Goal: Information Seeking & Learning: Learn about a topic

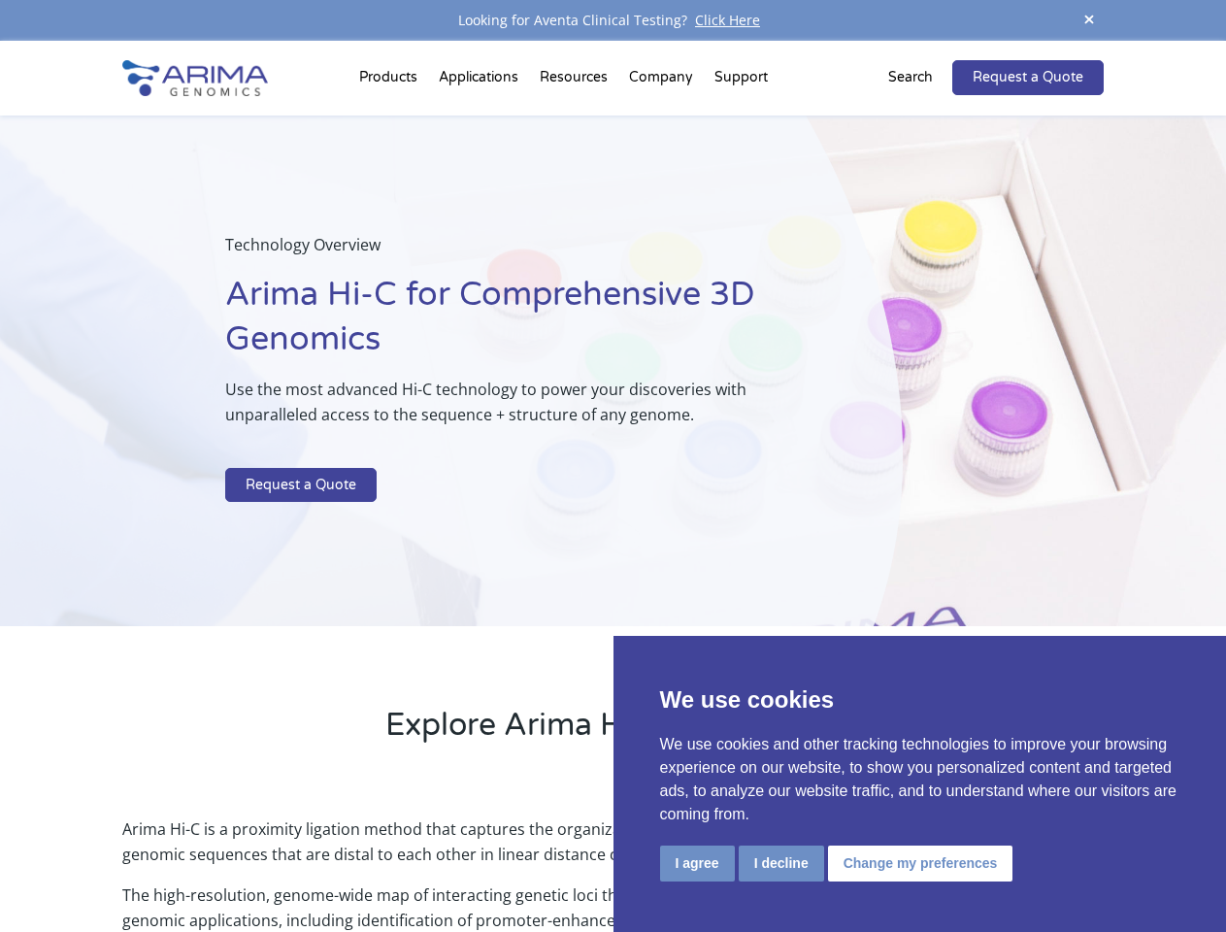
click at [613, 466] on p at bounding box center [515, 455] width 580 height 25
click at [697, 863] on button "I agree" at bounding box center [697, 864] width 75 height 36
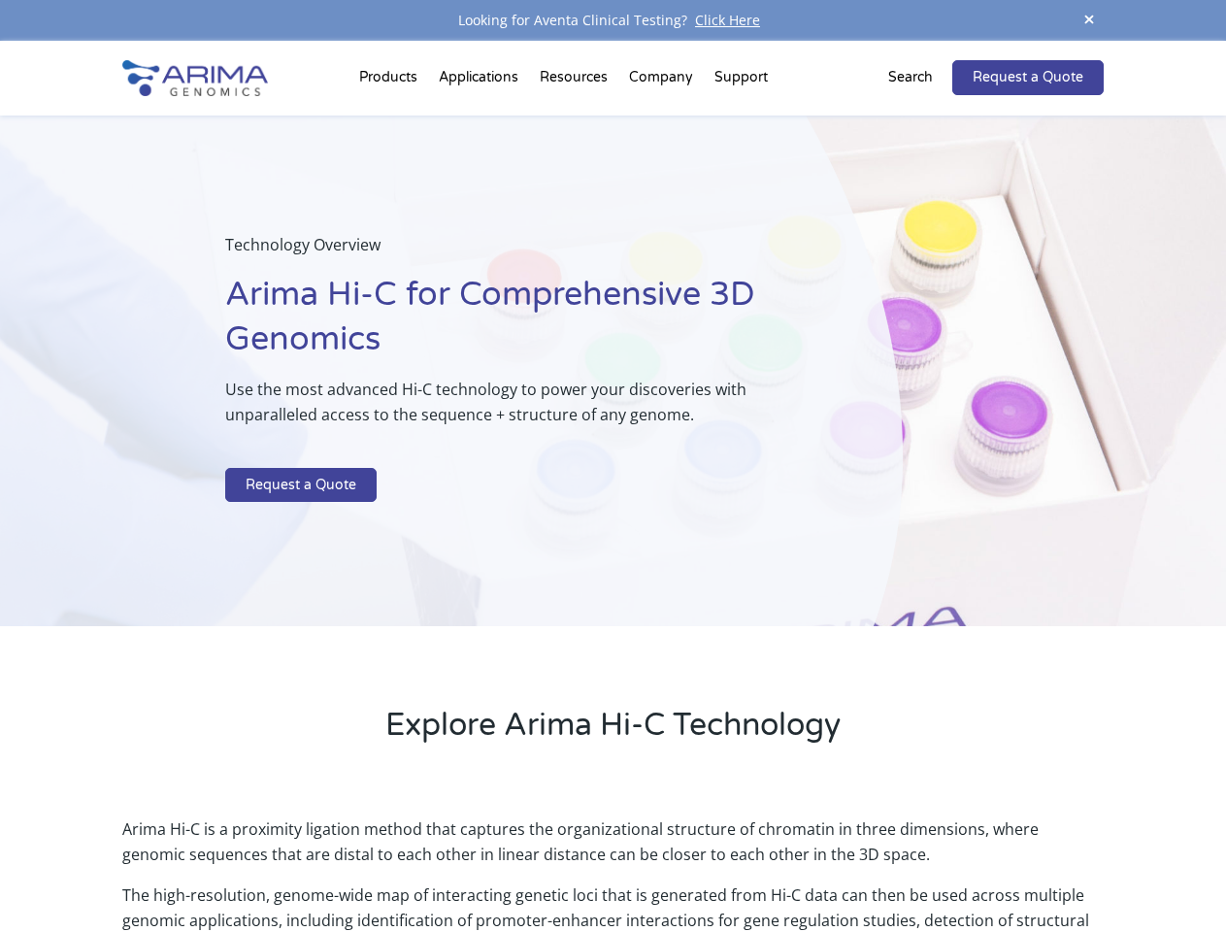
click at [781, 863] on p "Arima Hi-C is a proximity ligation method that captures the organizational stru…" at bounding box center [612, 850] width 981 height 66
click at [917, 863] on p "Arima Hi-C is a proximity ligation method that captures the organizational stru…" at bounding box center [612, 850] width 981 height 66
click at [1089, 20] on span at bounding box center [1089, 21] width 29 height 26
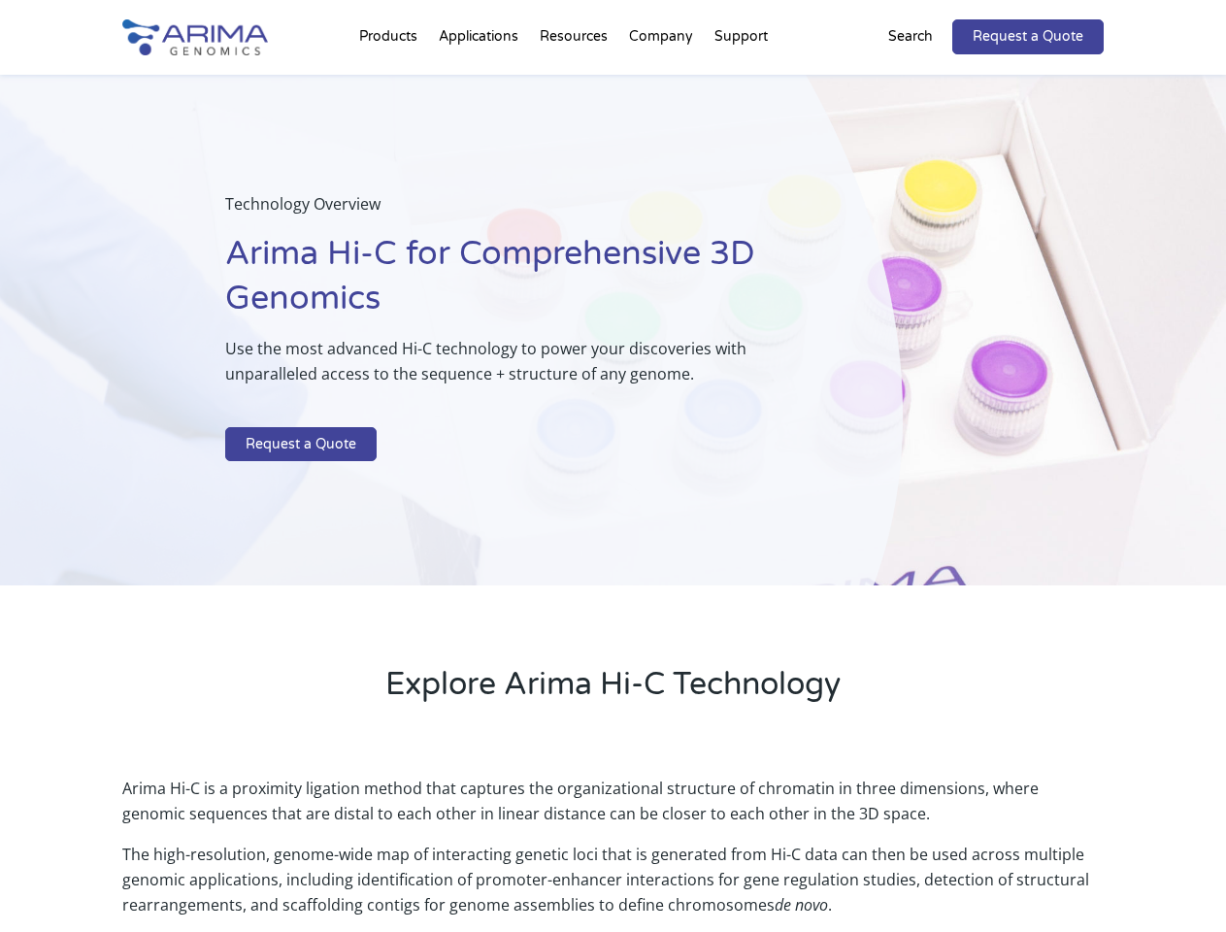
click at [613, 486] on div "Technology Overview Arima Hi-C for Comprehensive 3D Genomics Use the most advan…" at bounding box center [451, 331] width 903 height 512
click at [391, 82] on div "Technology Overview Arima Hi-C for Comprehensive 3D Genomics Use the most advan…" at bounding box center [451, 331] width 903 height 512
click at [576, 82] on div "Technology Overview Arima Hi-C for Comprehensive 3D Genomics Use the most advan…" at bounding box center [451, 331] width 903 height 512
click at [662, 82] on div "Technology Overview Arima Hi-C for Comprehensive 3D Genomics Use the most advan…" at bounding box center [451, 331] width 903 height 512
click at [741, 82] on div "Technology Overview Arima Hi-C for Comprehensive 3D Genomics Use the most advan…" at bounding box center [451, 331] width 903 height 512
